Goal: Navigation & Orientation: Find specific page/section

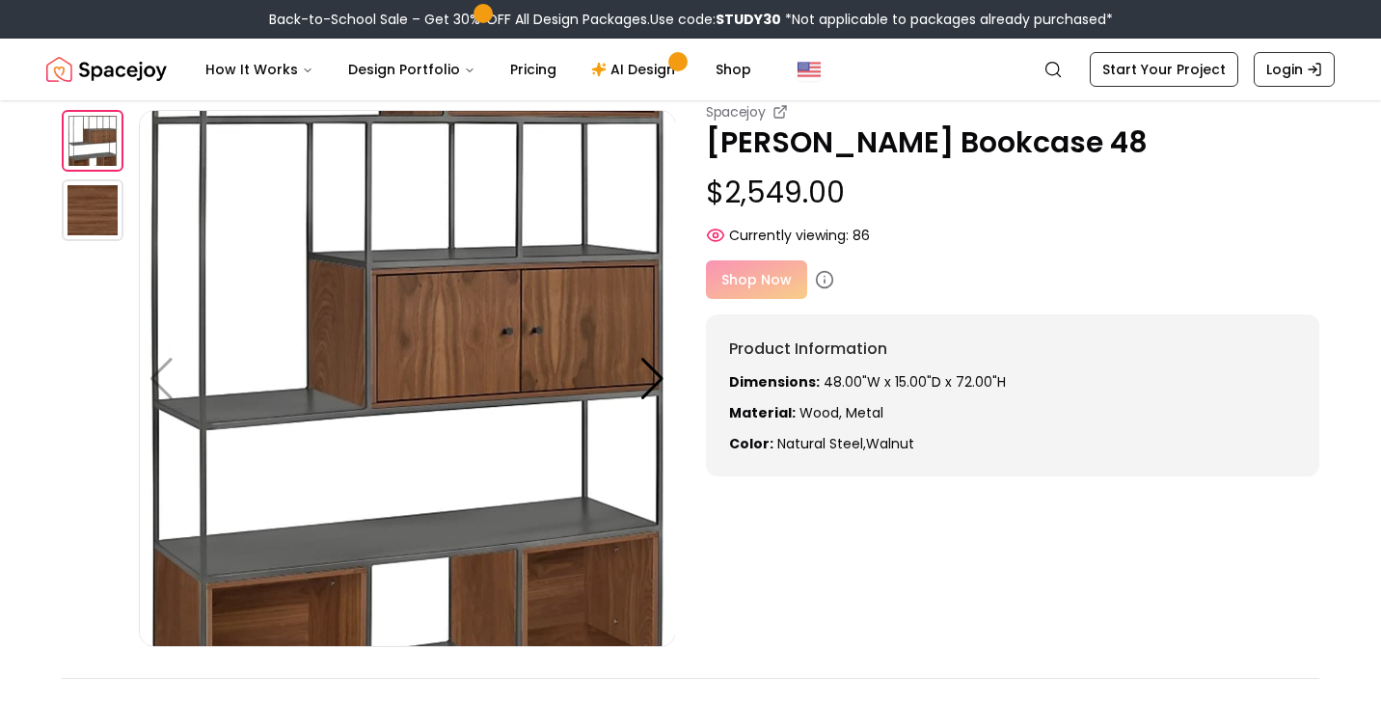
scroll to position [63, 0]
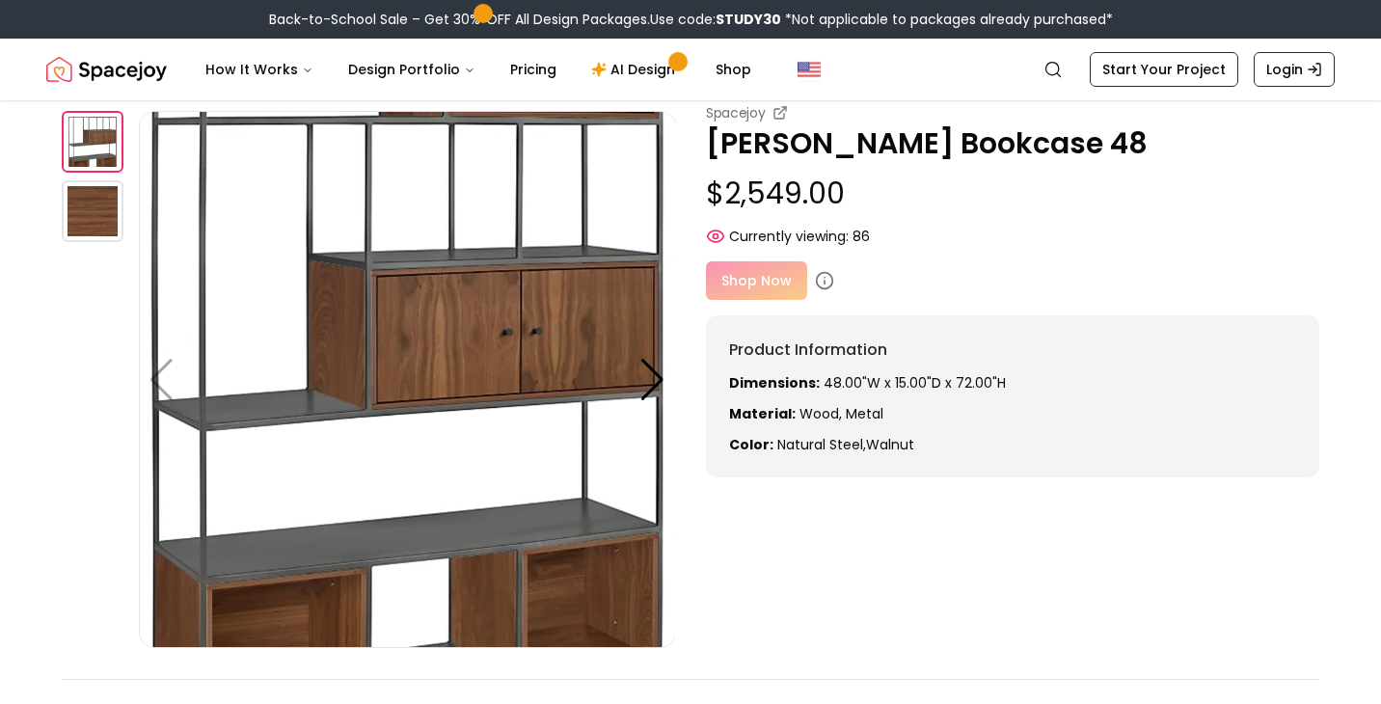
click at [742, 275] on div "Shop Now" at bounding box center [1012, 280] width 613 height 39
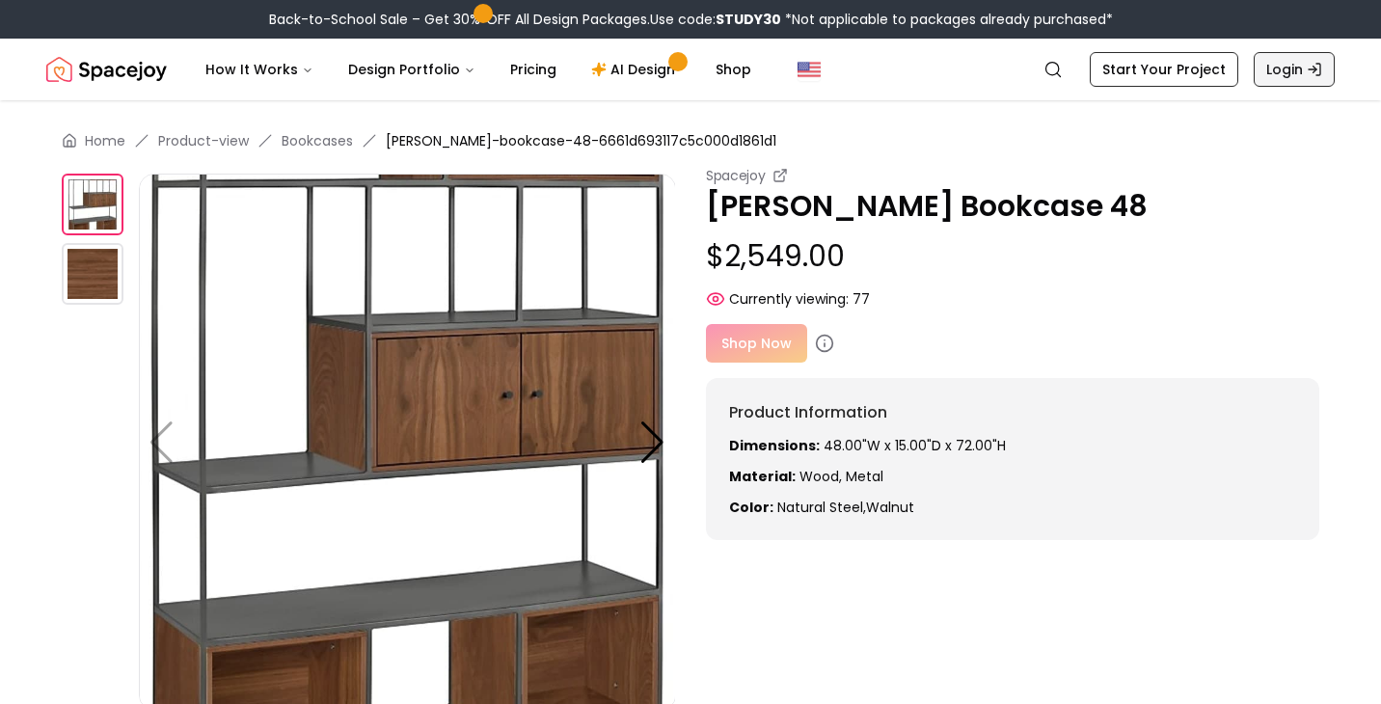
click at [1311, 66] on icon "Global" at bounding box center [1314, 69] width 15 height 15
click at [1167, 61] on link "Start Your Project" at bounding box center [1164, 69] width 149 height 35
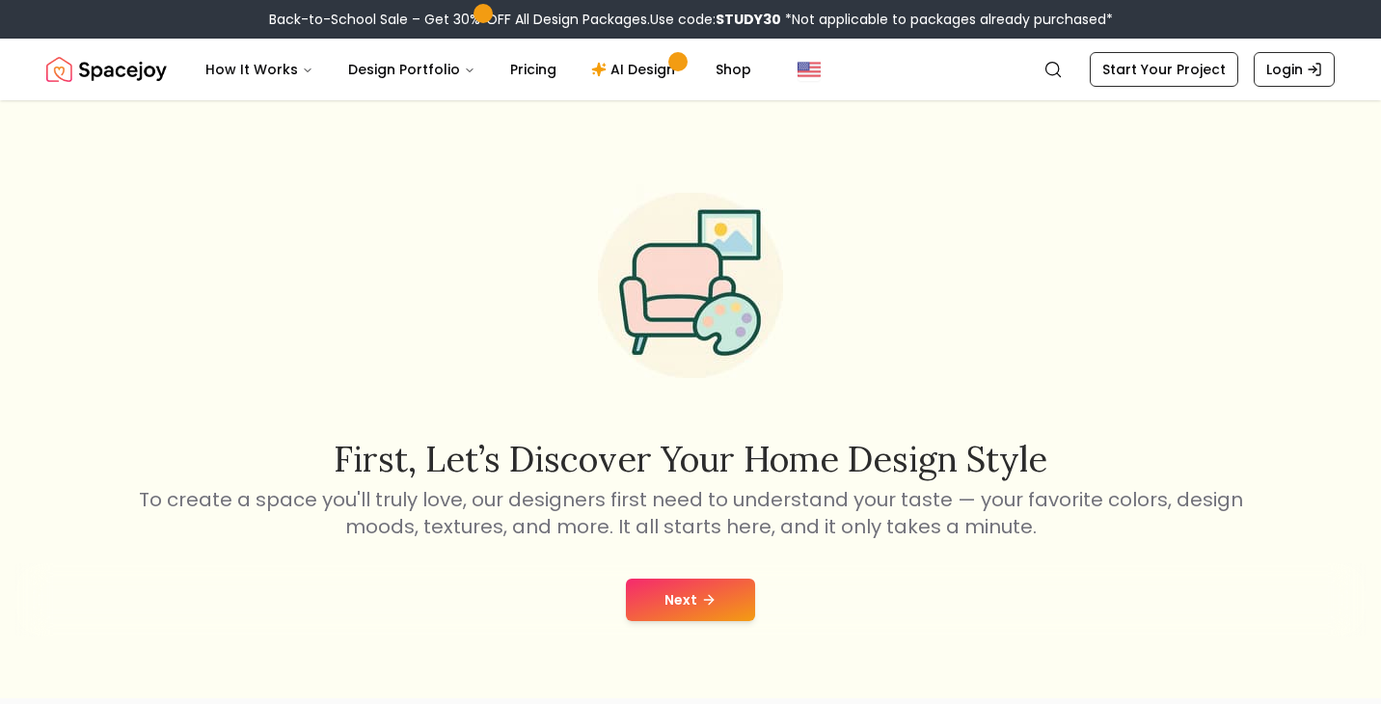
click at [715, 609] on button "Next" at bounding box center [690, 600] width 129 height 42
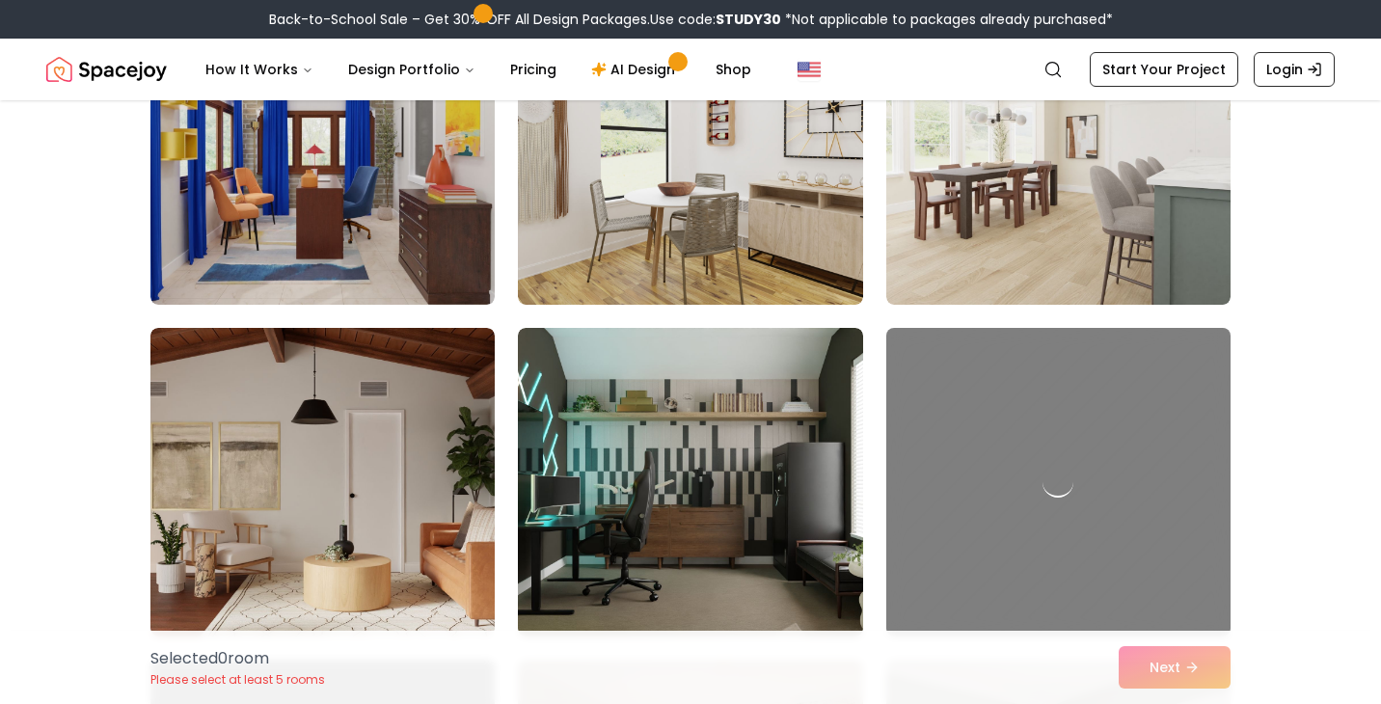
scroll to position [5243, 0]
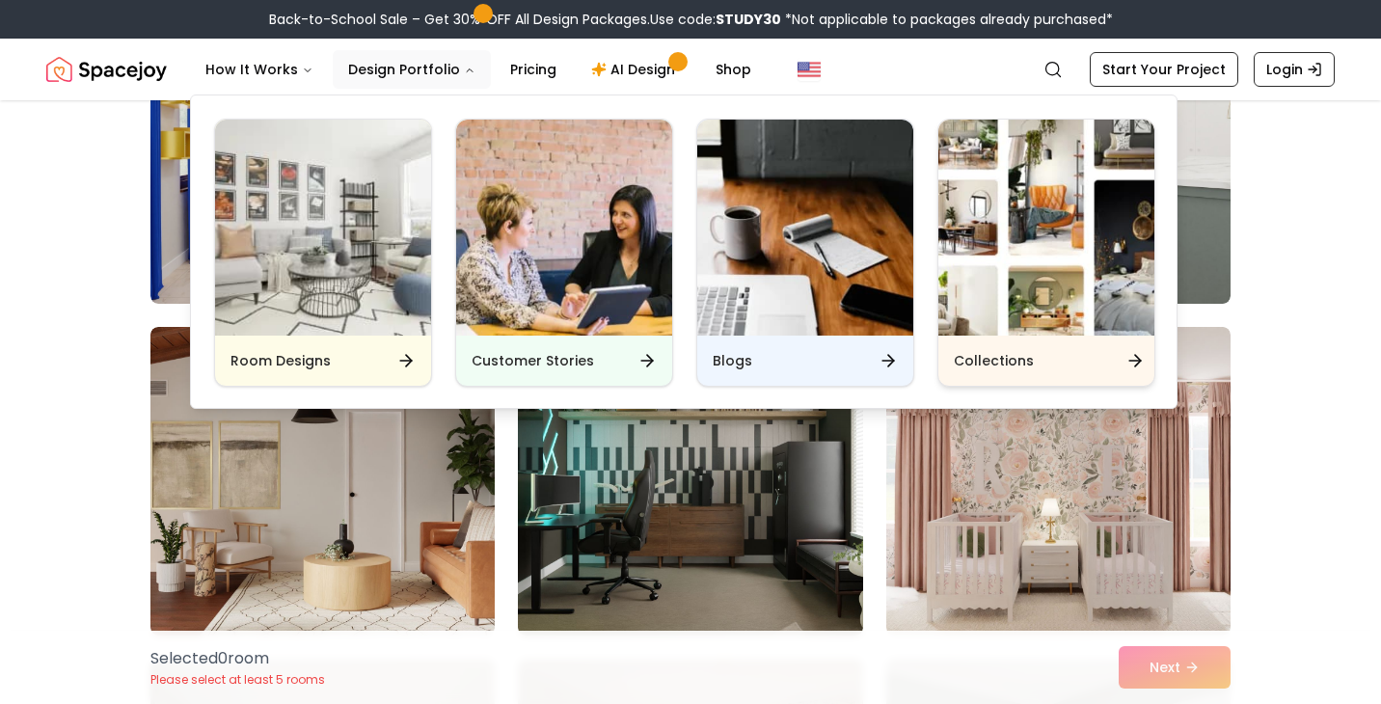
click at [1022, 182] on img "Main" at bounding box center [1046, 228] width 216 height 216
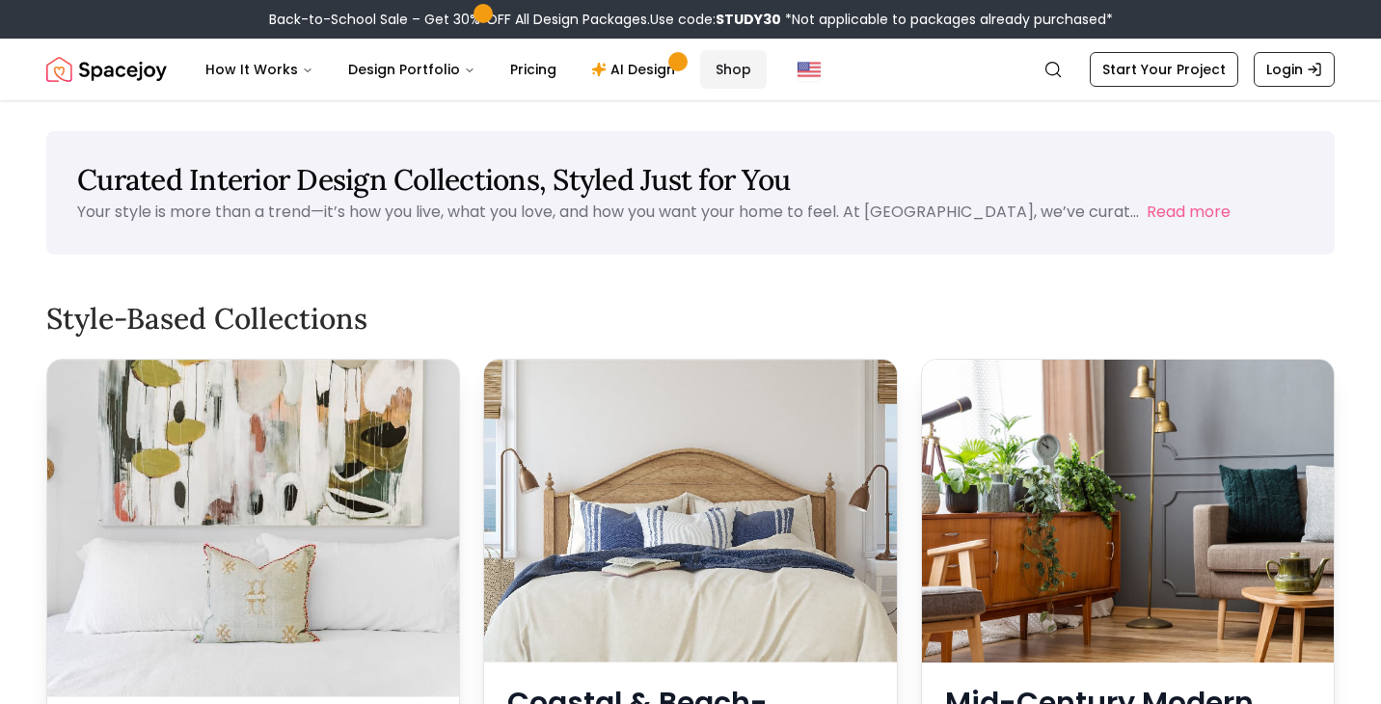
click at [725, 69] on link "Shop" at bounding box center [733, 69] width 67 height 39
